Goal: Task Accomplishment & Management: Use online tool/utility

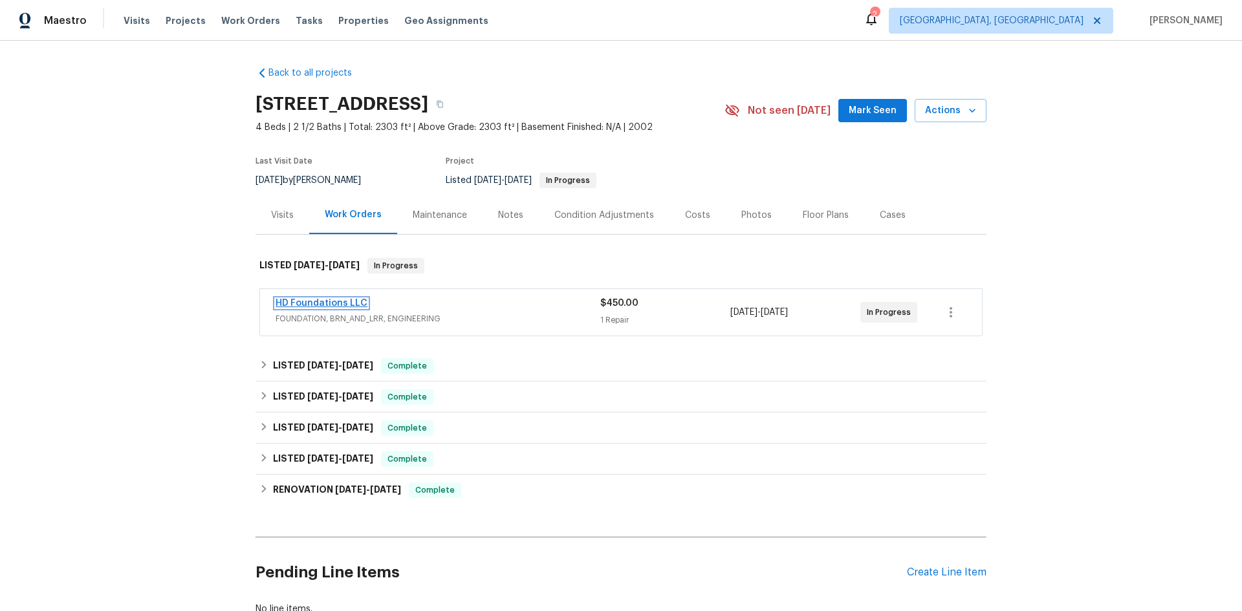
click at [357, 305] on link "HD Foundations LLC" at bounding box center [322, 303] width 92 height 9
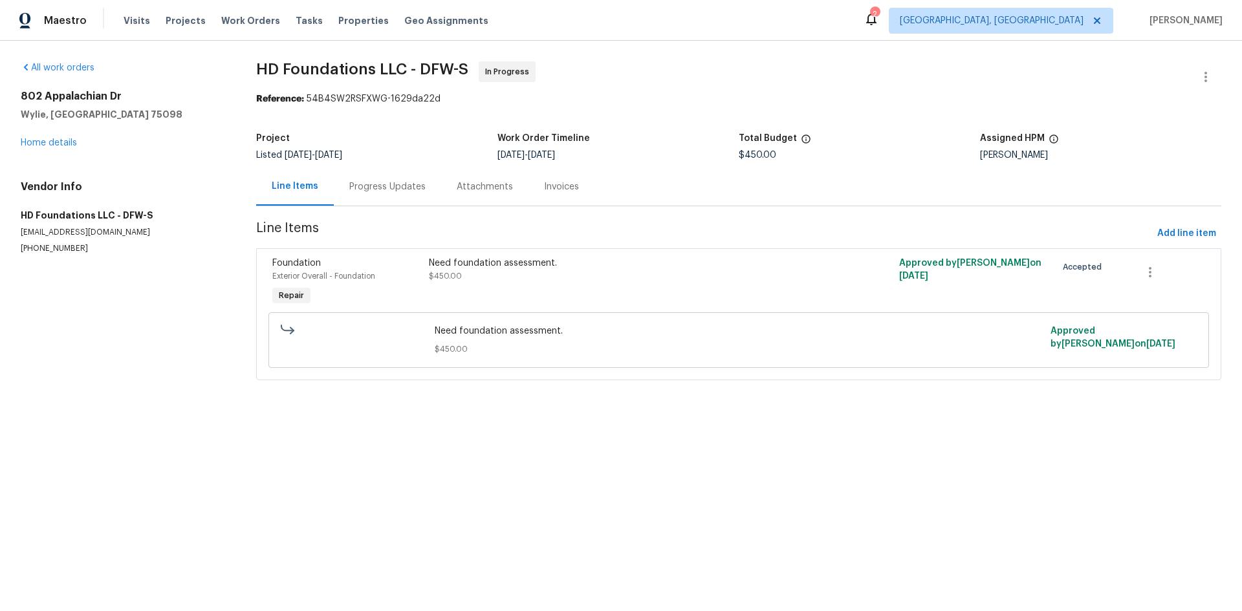
click at [677, 292] on div "Need foundation assessment. $450.00" at bounding box center [621, 283] width 392 height 60
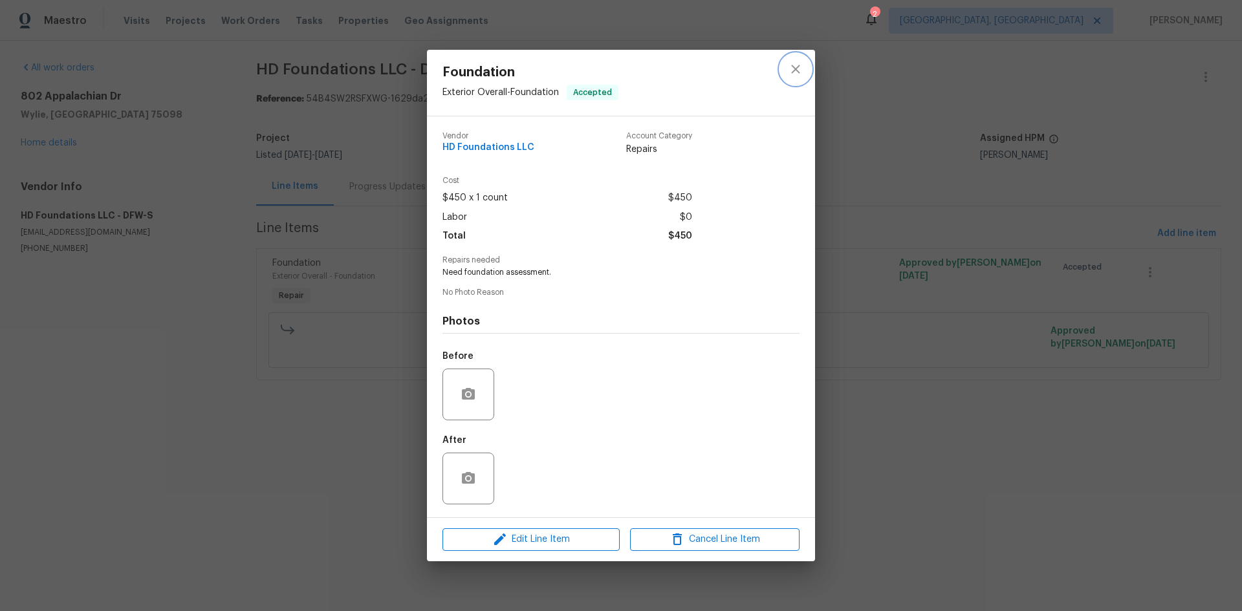
click at [787, 73] on button "close" at bounding box center [795, 69] width 31 height 31
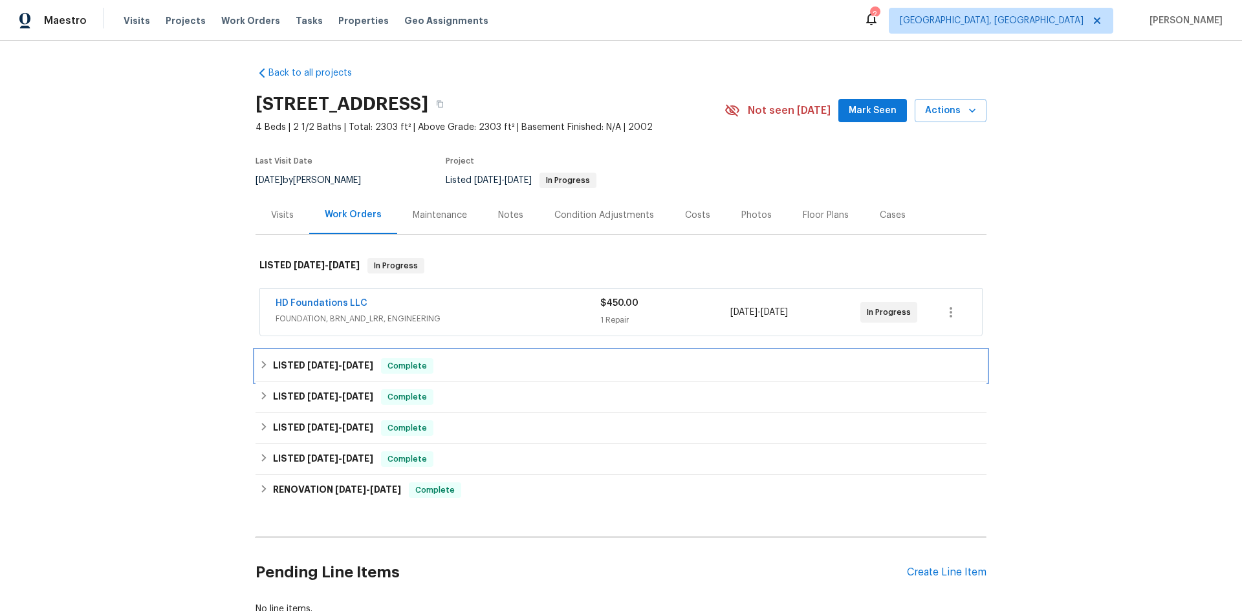
click at [263, 365] on icon at bounding box center [263, 364] width 9 height 9
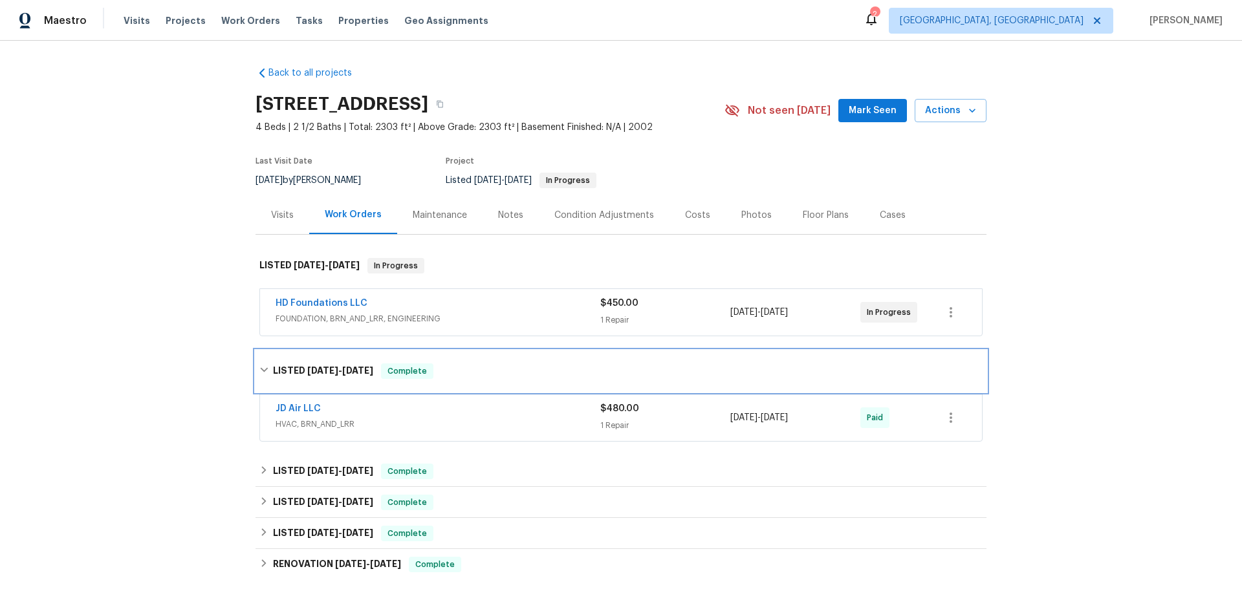
click at [263, 365] on div "LISTED [DATE] - [DATE] Complete" at bounding box center [620, 372] width 723 height 16
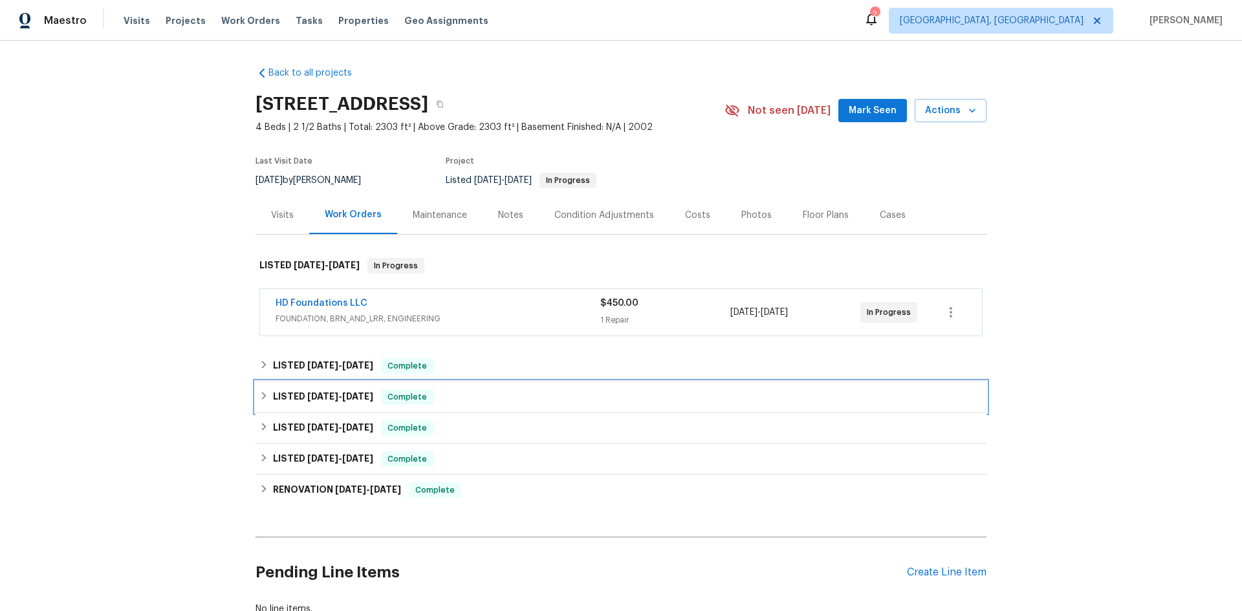
click at [262, 395] on icon at bounding box center [264, 396] width 5 height 8
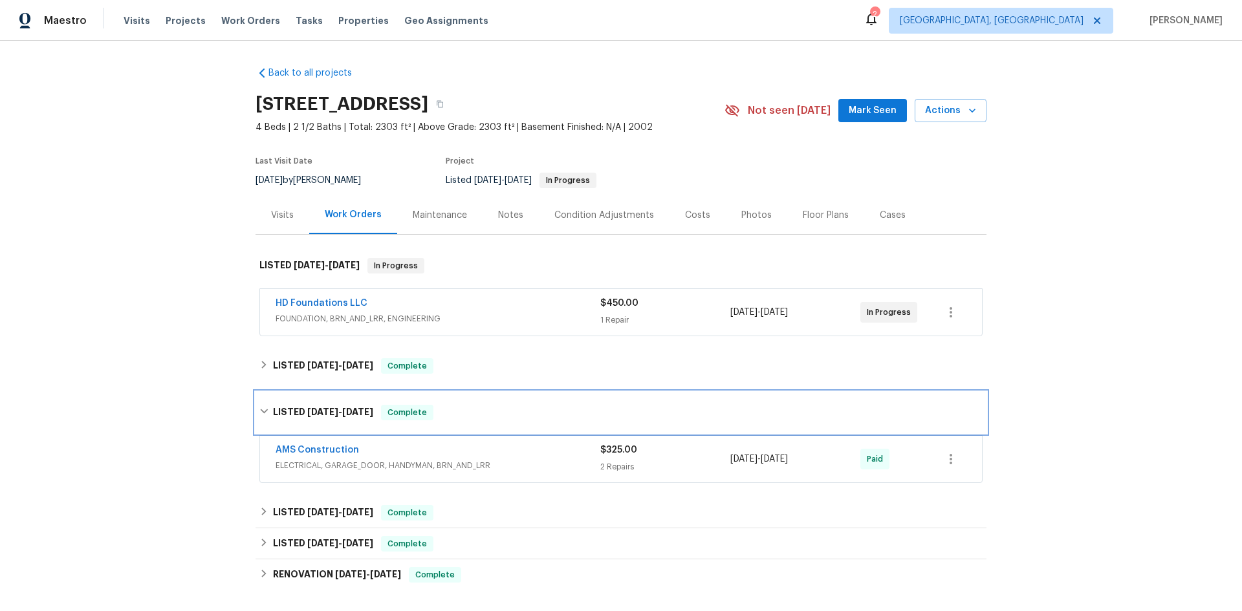
click at [259, 395] on div "LISTED 6/11/25 - 6/17/25 Complete" at bounding box center [621, 412] width 731 height 41
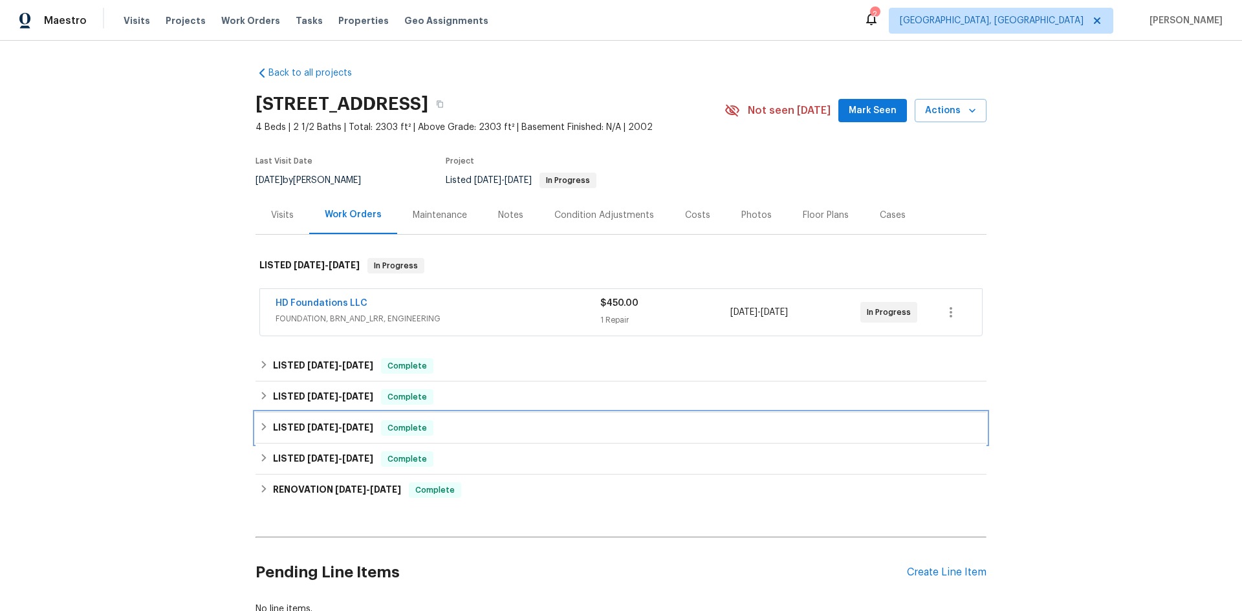
click at [261, 427] on icon at bounding box center [263, 426] width 9 height 9
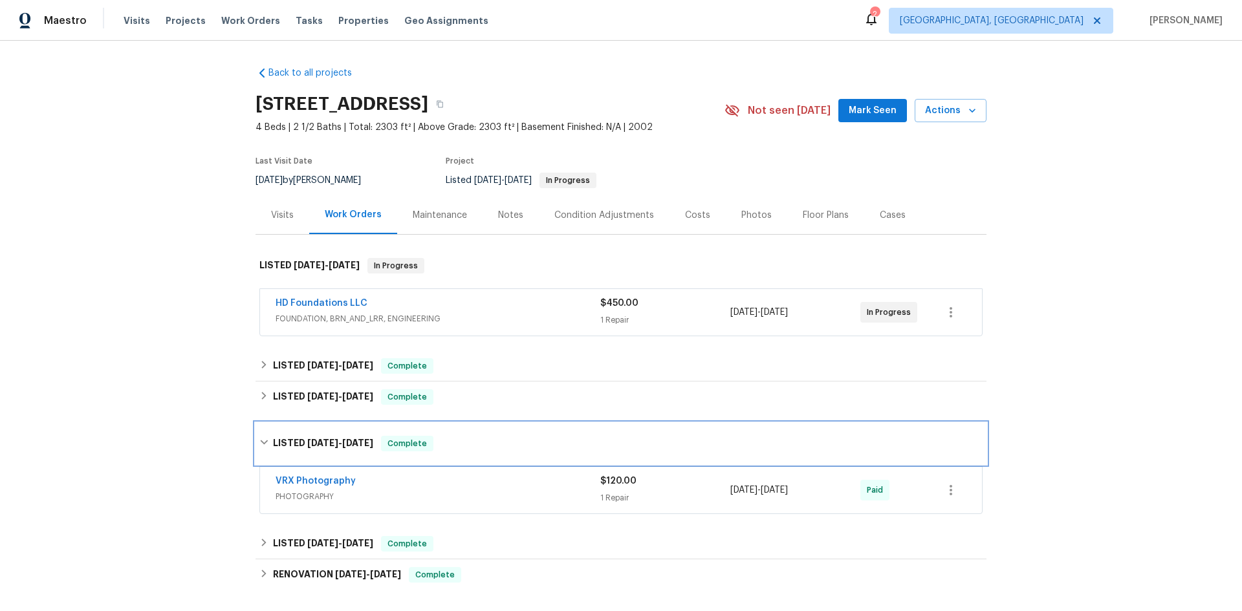
click at [261, 427] on div "LISTED 5/14/25 - 5/15/25 Complete" at bounding box center [621, 443] width 731 height 41
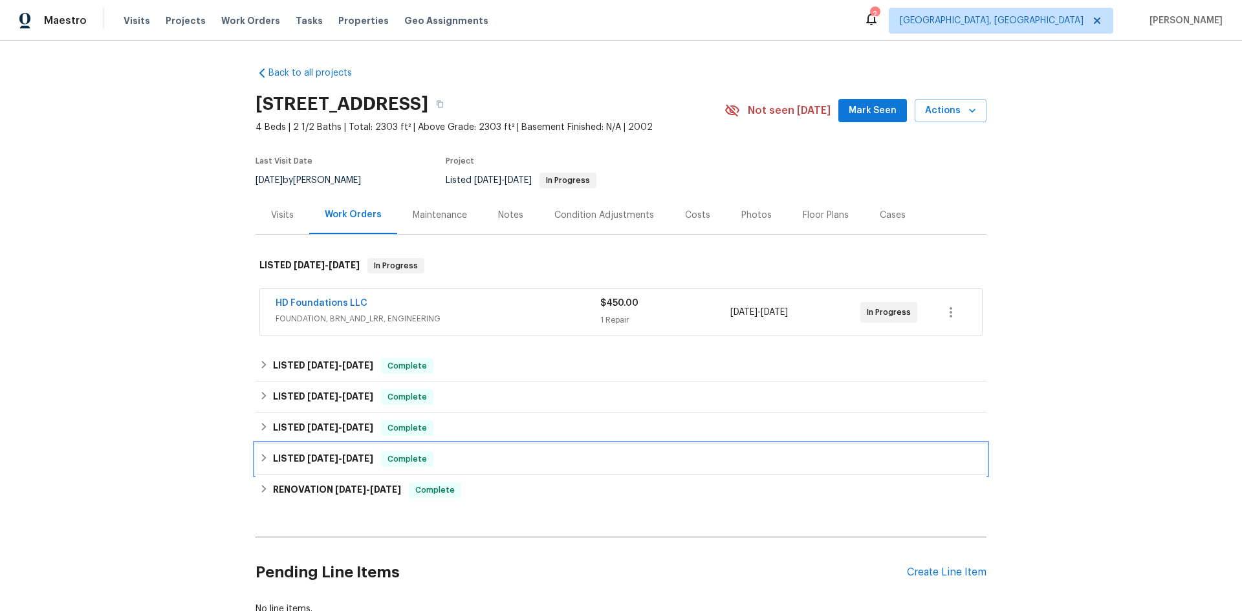
click at [260, 452] on div "LISTED 4/28/25 - 5/6/25 Complete" at bounding box center [620, 460] width 723 height 16
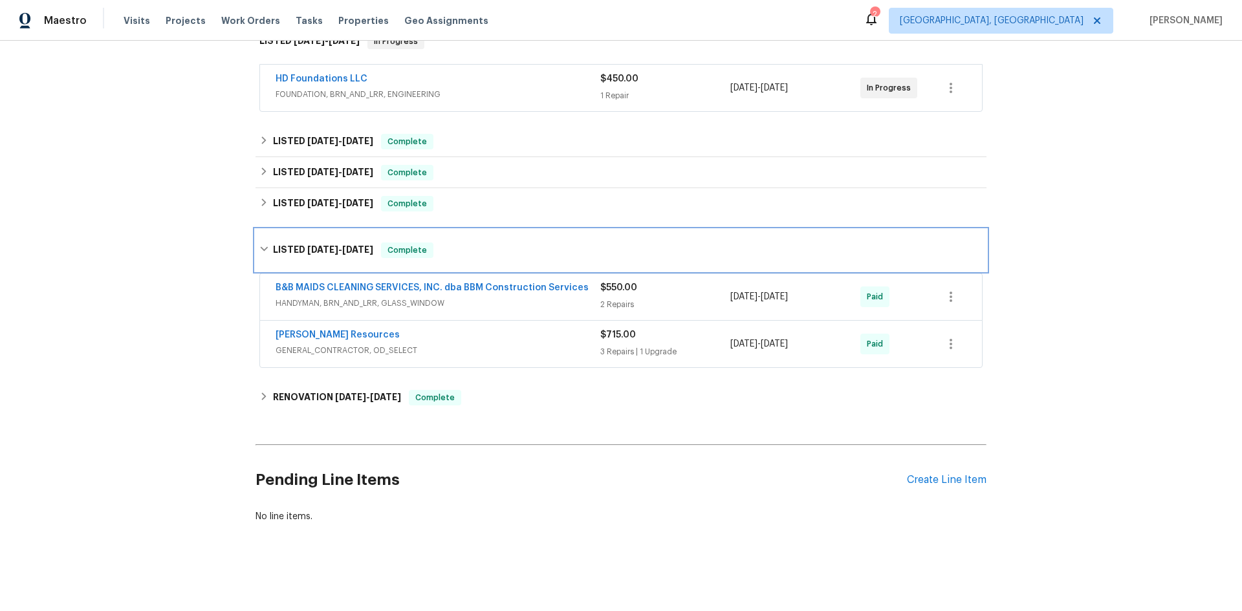
scroll to position [234, 0]
click at [259, 245] on icon at bounding box center [263, 249] width 9 height 9
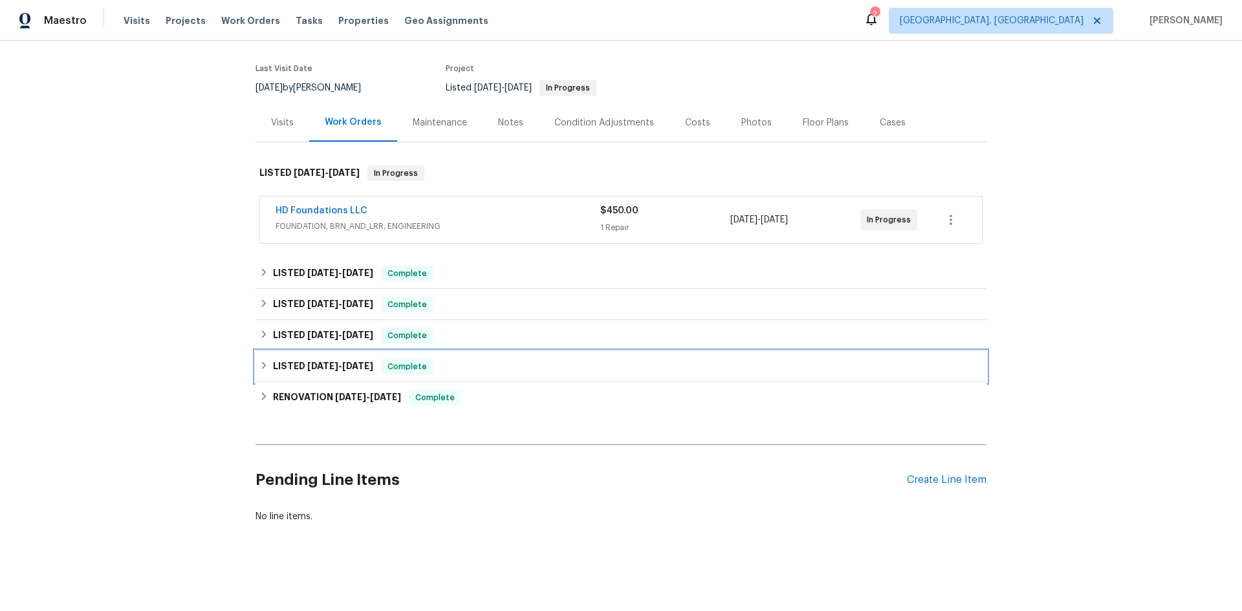
scroll to position [102, 0]
click at [261, 392] on icon at bounding box center [263, 396] width 9 height 9
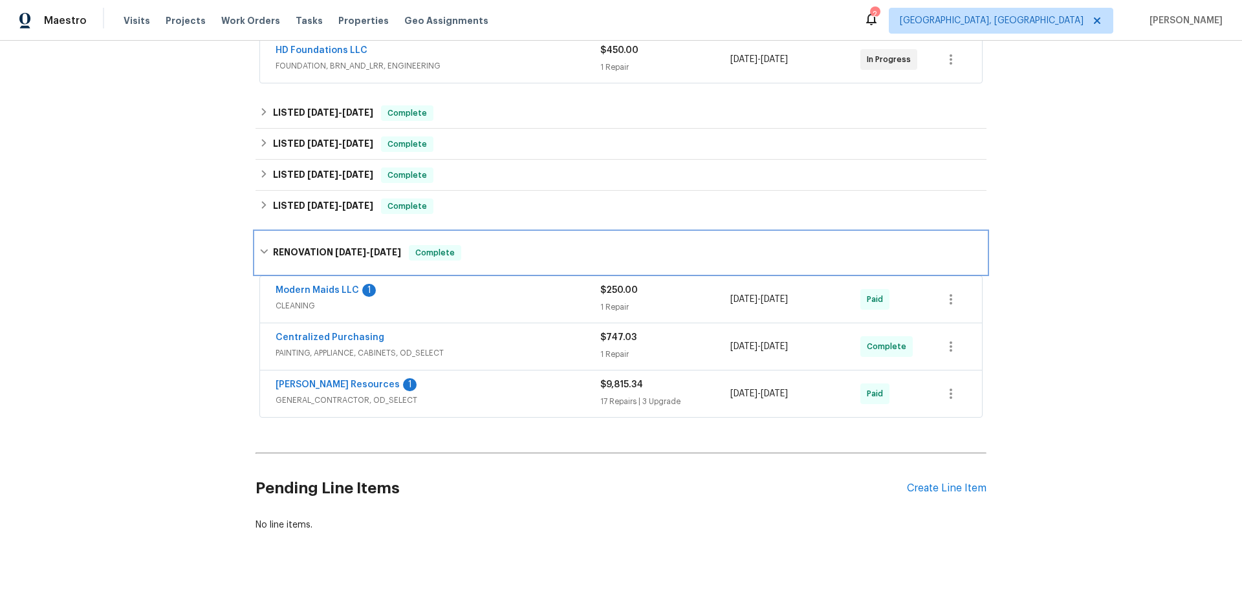
scroll to position [271, 0]
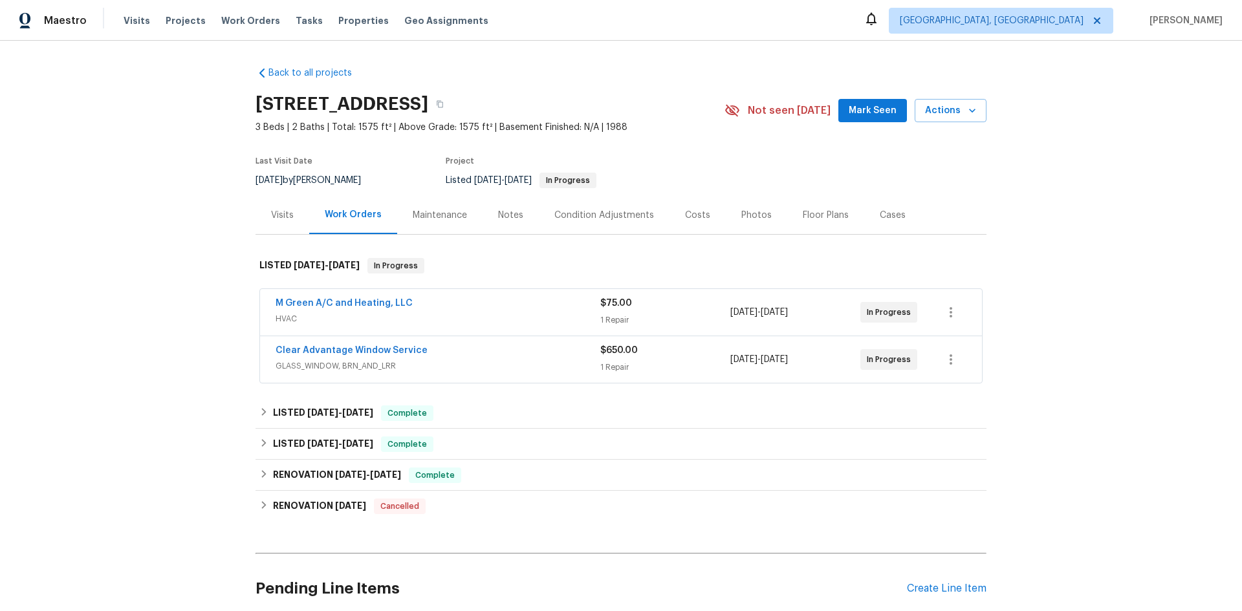
click at [538, 302] on div "M Green A/C and Heating, LLC" at bounding box center [438, 305] width 325 height 16
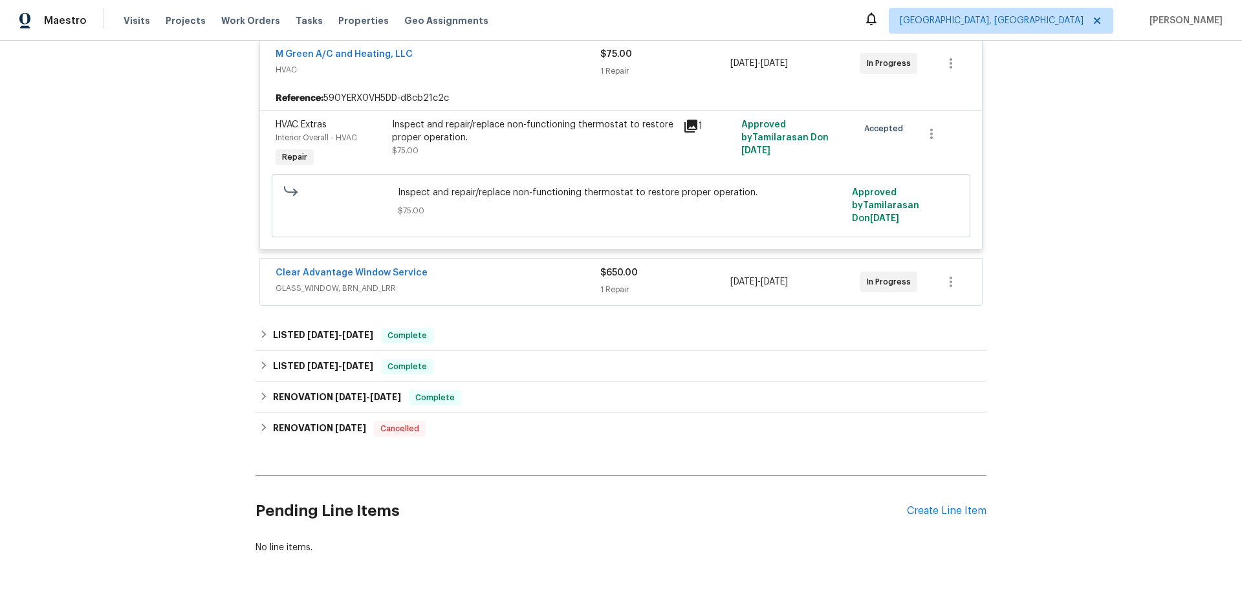
scroll to position [300, 0]
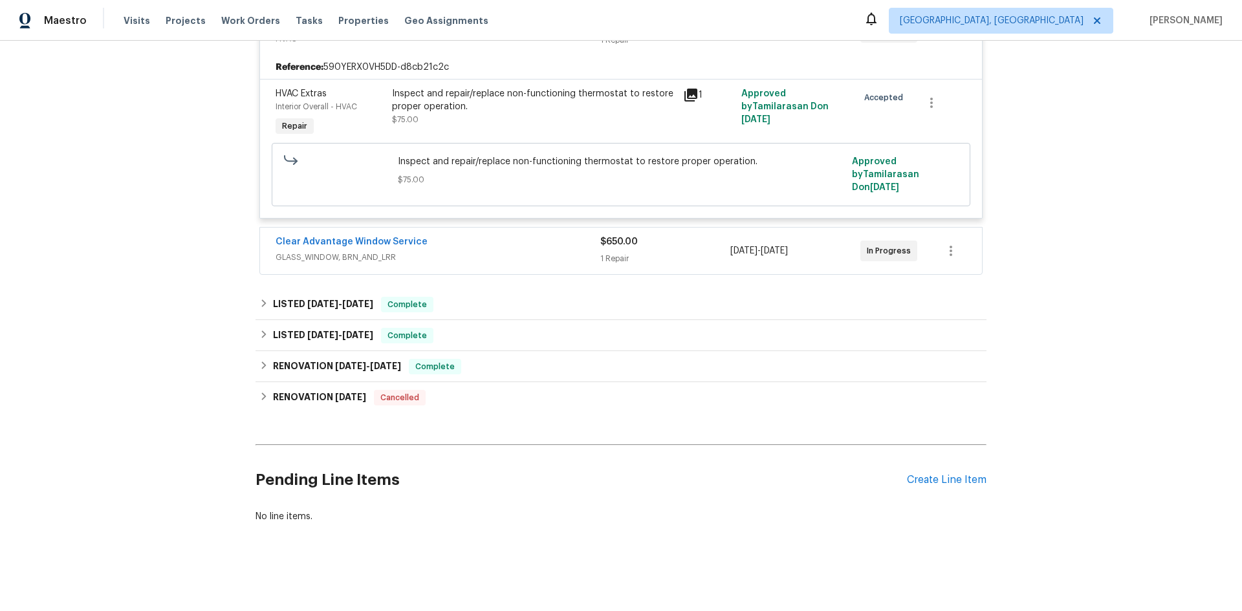
click at [543, 237] on div "Clear Advantage Window Service" at bounding box center [438, 243] width 325 height 16
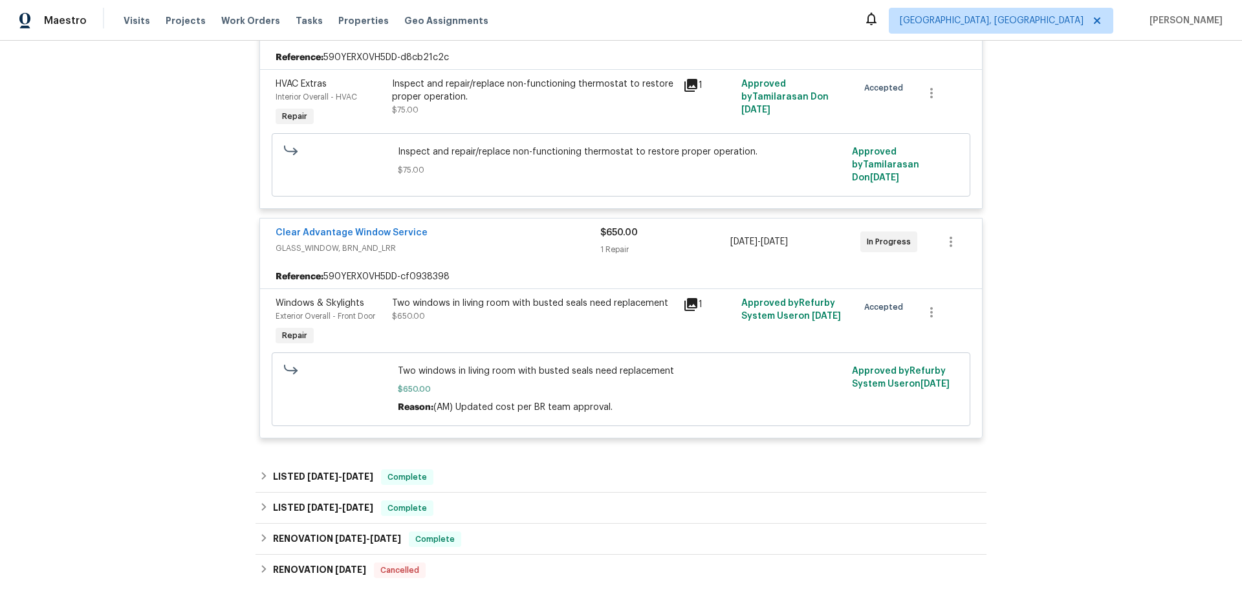
click at [542, 226] on div "Clear Advantage Window Service GLASS_WINDOW, BRN_AND_LRR $650.00 1 Repair 9/15/…" at bounding box center [621, 242] width 722 height 47
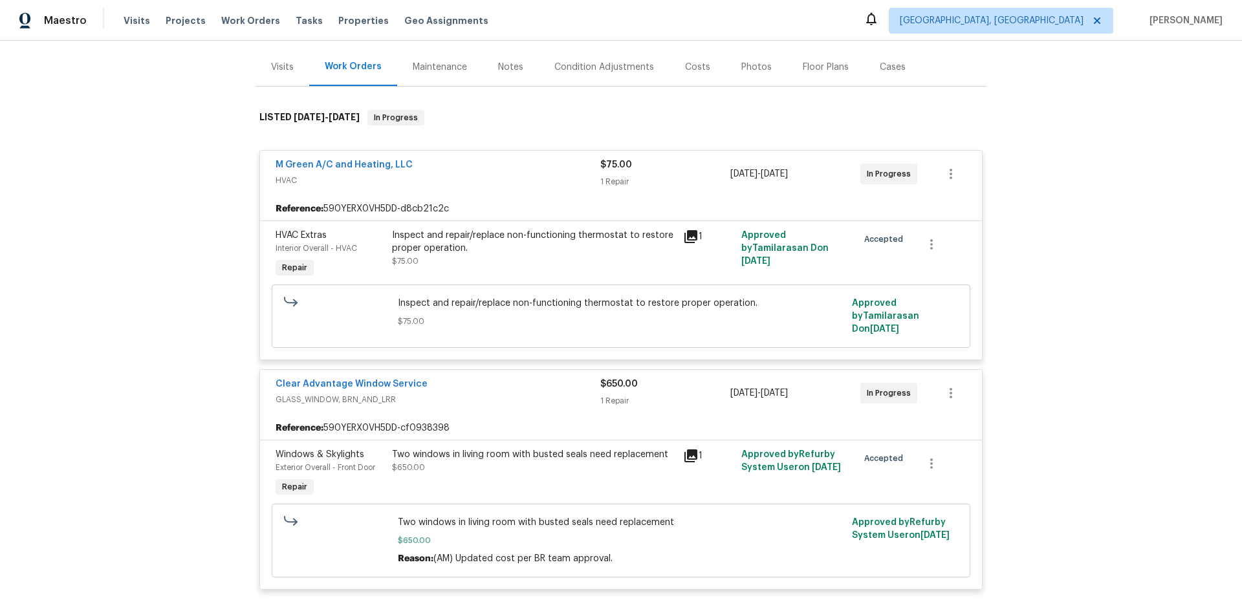
scroll to position [0, 0]
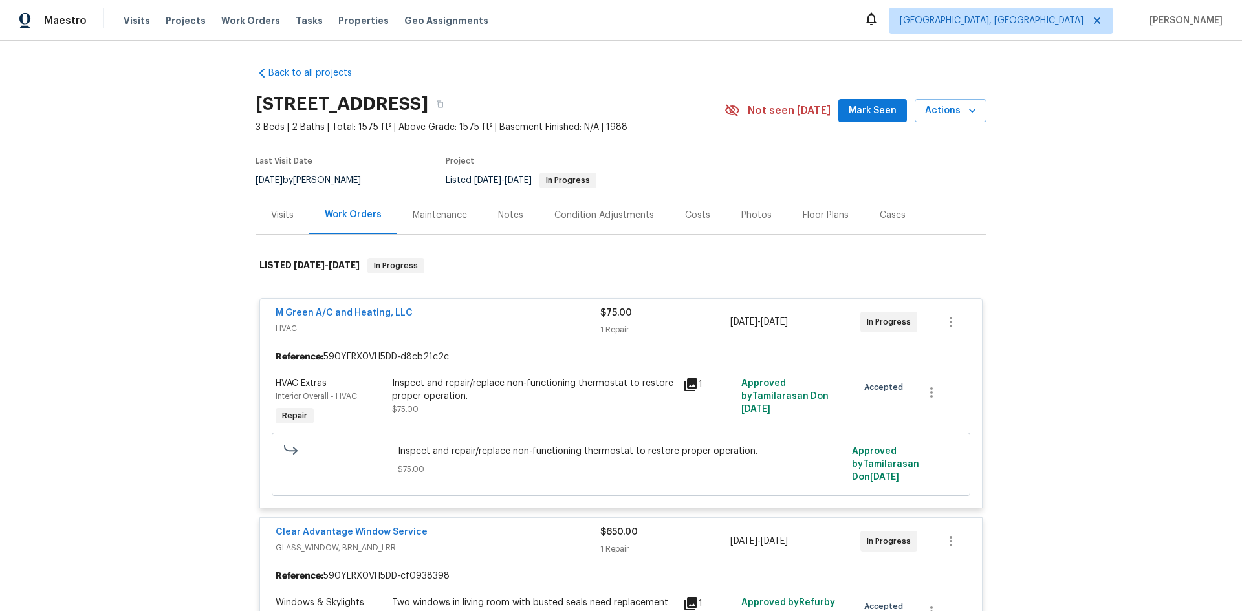
click at [286, 222] on div "Visits" at bounding box center [283, 215] width 54 height 38
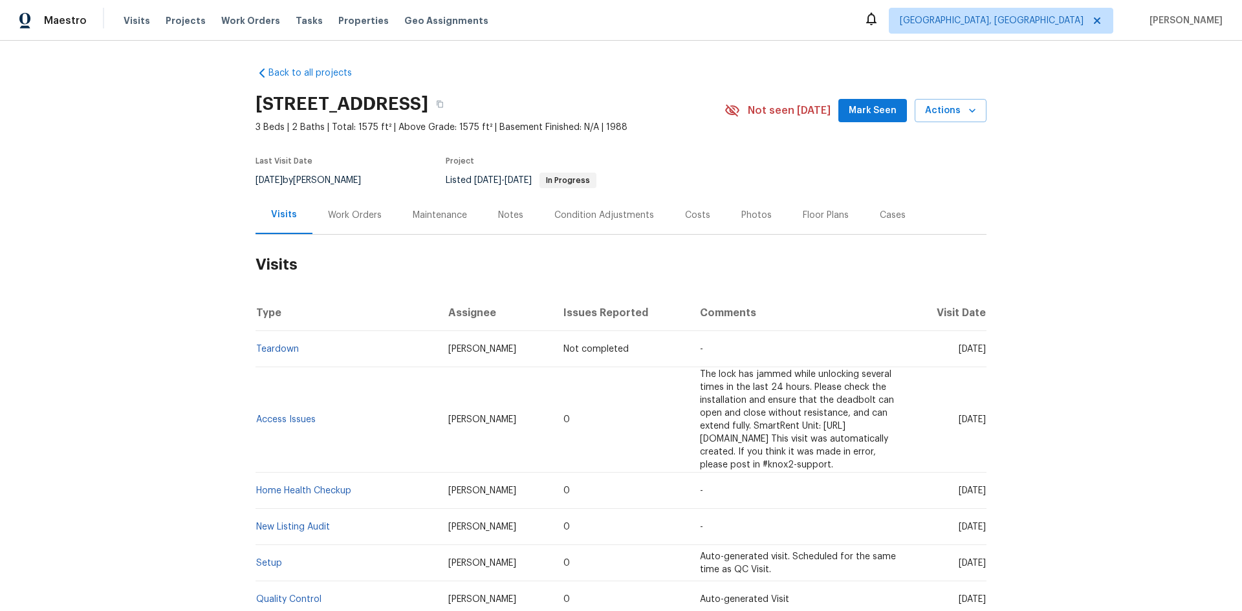
click at [336, 213] on div "Work Orders" at bounding box center [355, 215] width 54 height 13
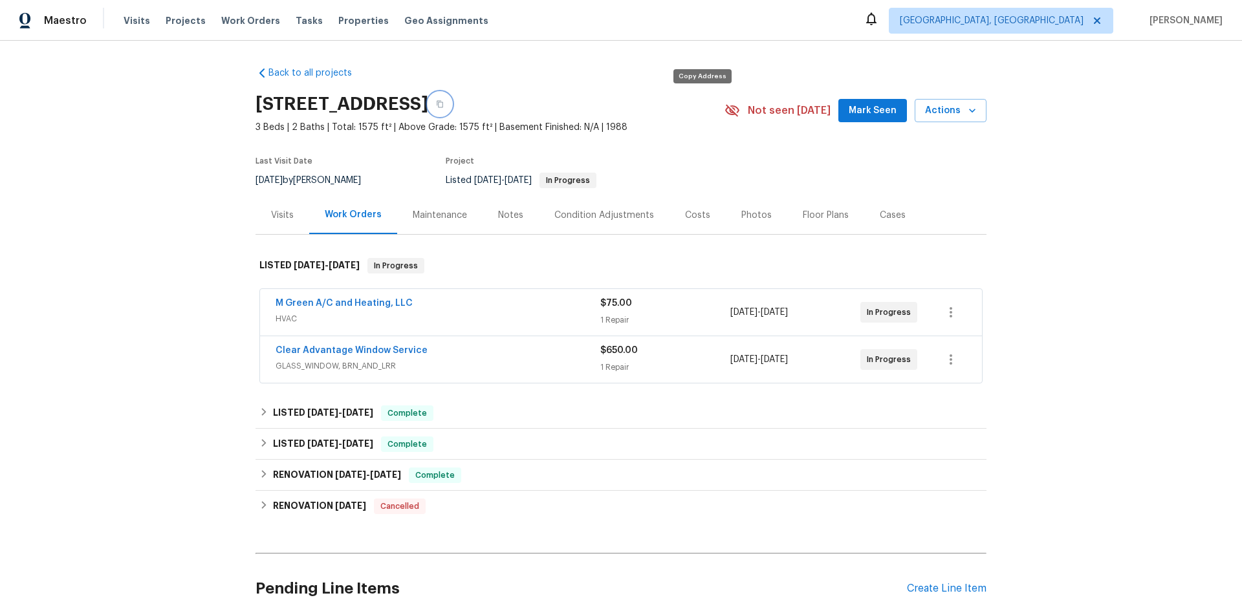
click at [444, 104] on icon "button" at bounding box center [440, 104] width 8 height 8
